Goal: Navigation & Orientation: Find specific page/section

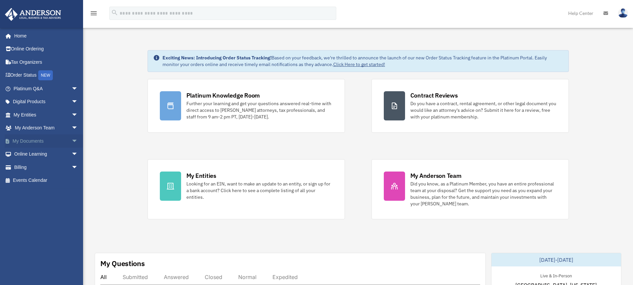
click at [39, 145] on link "My Documents arrow_drop_down" at bounding box center [46, 141] width 83 height 13
click at [71, 144] on span "arrow_drop_down" at bounding box center [77, 142] width 13 height 14
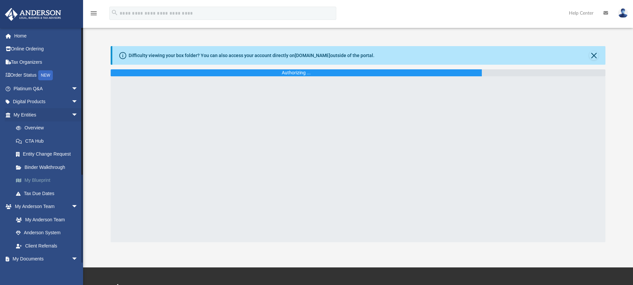
click at [46, 181] on link "My Blueprint" at bounding box center [48, 180] width 79 height 13
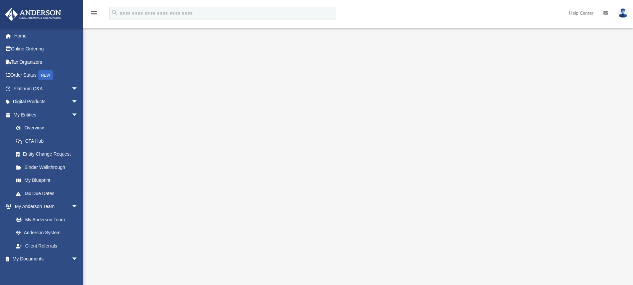
scroll to position [33, 0]
click at [33, 37] on link "Home" at bounding box center [46, 35] width 83 height 13
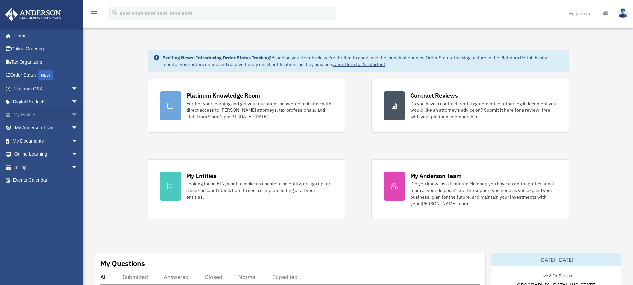
click at [27, 117] on link "My Entities arrow_drop_down" at bounding box center [46, 114] width 83 height 13
click at [71, 114] on span "arrow_drop_down" at bounding box center [77, 115] width 13 height 14
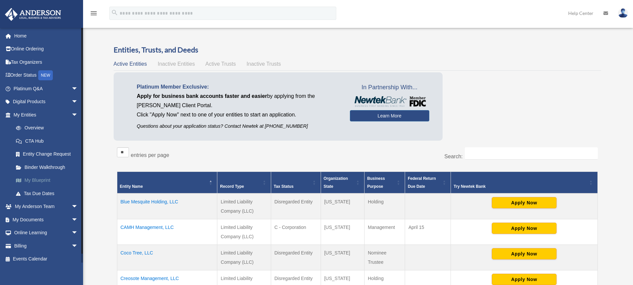
click at [33, 183] on link "My Blueprint" at bounding box center [48, 180] width 79 height 13
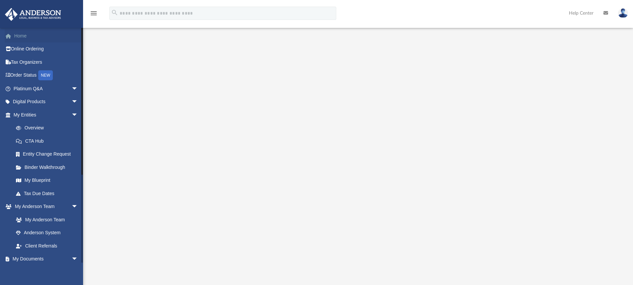
click at [22, 36] on link "Home" at bounding box center [46, 35] width 83 height 13
